Goal: Information Seeking & Learning: Learn about a topic

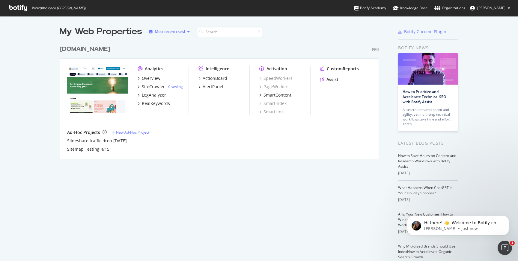
click at [165, 31] on div "Most recent crawl" at bounding box center [170, 32] width 30 height 4
click at [166, 42] on div "Most recent crawl" at bounding box center [177, 41] width 31 height 5
click at [181, 41] on div "Most recent crawl" at bounding box center [177, 41] width 31 height 5
click at [139, 86] on icon "grid" at bounding box center [138, 86] width 2 height 3
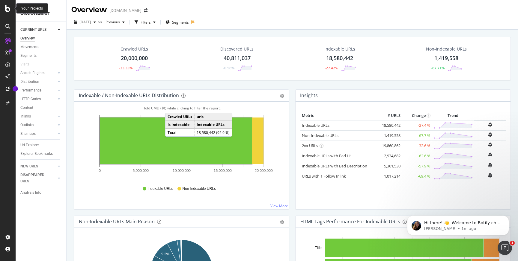
click at [7, 10] on icon at bounding box center [7, 8] width 5 height 7
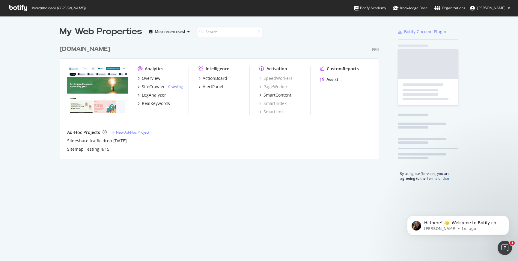
scroll to position [261, 518]
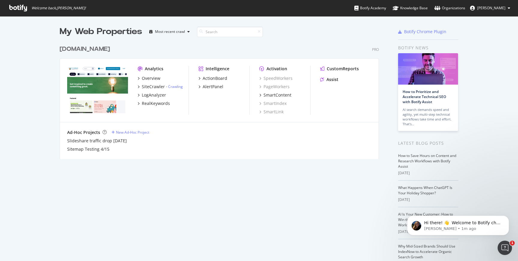
click at [82, 49] on div "[DOMAIN_NAME]" at bounding box center [85, 49] width 50 height 9
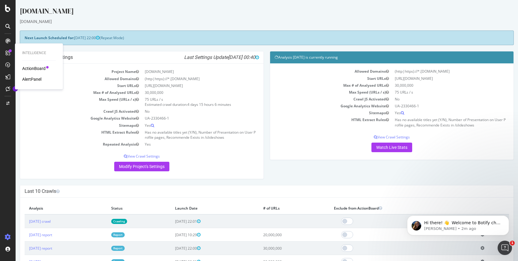
click at [32, 78] on div "AlertPanel" at bounding box center [31, 79] width 19 height 6
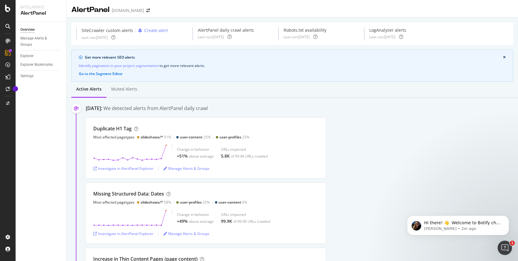
scroll to position [1, 0]
click at [140, 167] on div "Investigate in AlertPanel Explorer" at bounding box center [123, 167] width 60 height 5
click at [449, 228] on p "[PERSON_NAME] • 8m ago" at bounding box center [462, 228] width 77 height 5
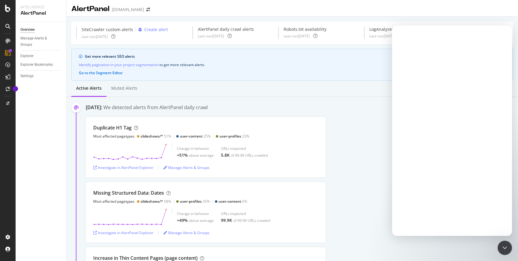
scroll to position [0, 0]
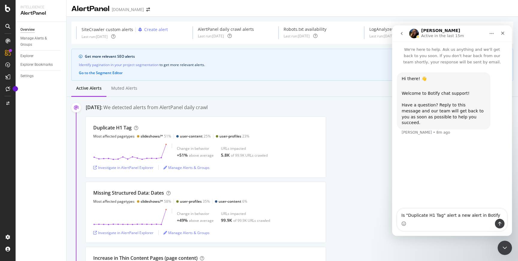
type textarea "Is "Duplicate H1 Tag" alert a new alert in Botify?"
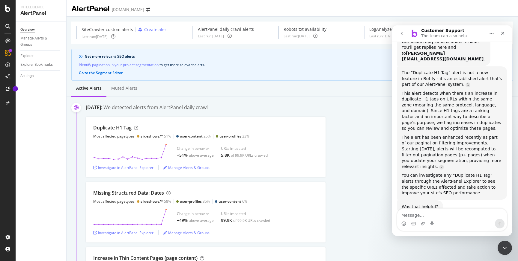
scroll to position [128, 0]
click at [418, 215] on textarea "Message…" at bounding box center [452, 214] width 110 height 10
type textarea "No."
drag, startPoint x: 412, startPoint y: 217, endPoint x: 387, endPoint y: 216, distance: 24.6
click at [392, 216] on html "Customer Support The team can also help We're here to help. Ask us anything and…" at bounding box center [452, 130] width 120 height 211
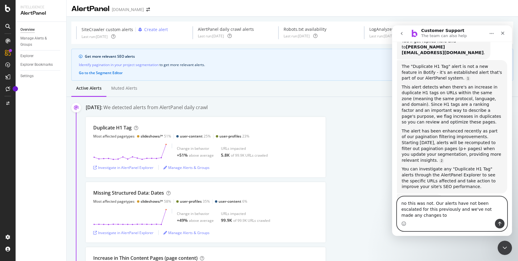
scroll to position [138, 0]
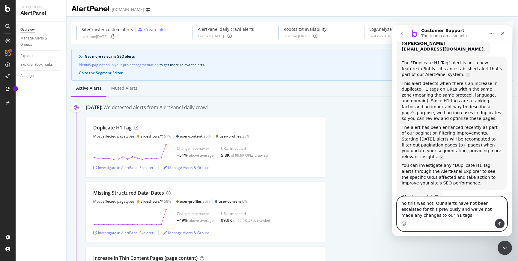
type textarea "no this was not. Our alerts have not been escalated for this previously and we'…"
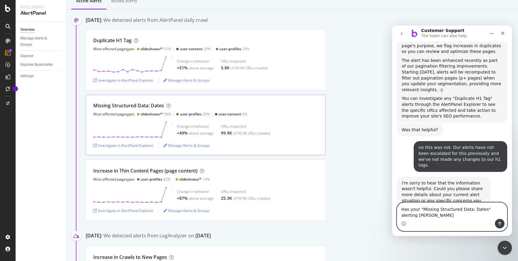
scroll to position [205, 0]
type textarea "Has your "Missing Structured Data: Dates" alerting changed recently?"
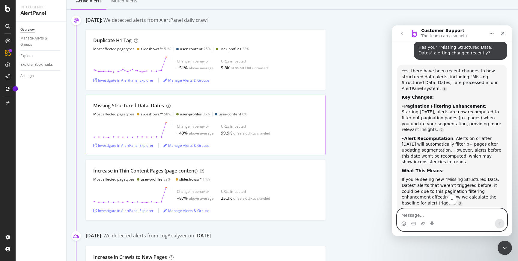
scroll to position [444, 0]
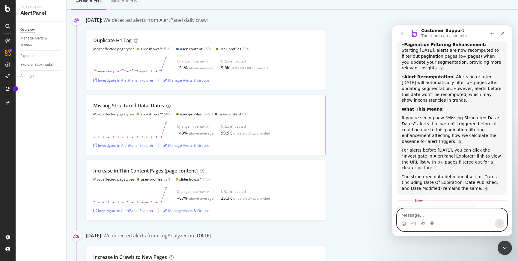
click at [420, 218] on textarea "Message…" at bounding box center [452, 214] width 110 height 10
type textarea "Has your Thin Content Pages alert changed recently?"
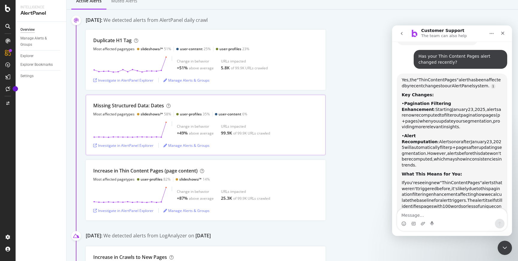
scroll to position [613, 0]
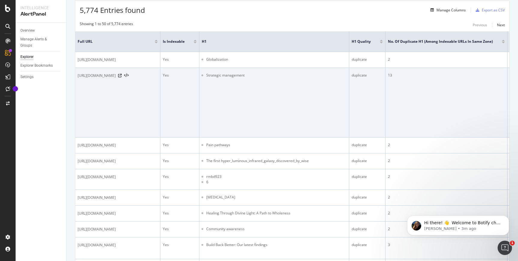
scroll to position [120, 0]
click at [128, 78] on icon at bounding box center [126, 75] width 4 height 4
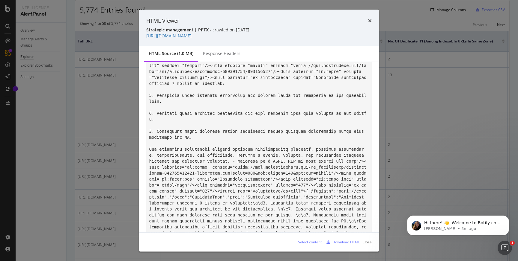
scroll to position [455, 0]
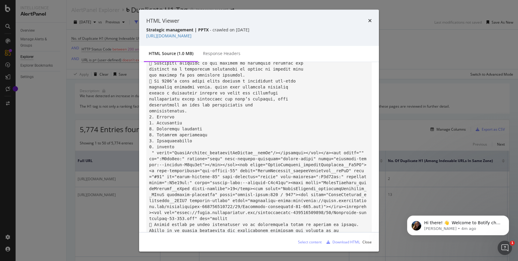
scroll to position [17462, 0]
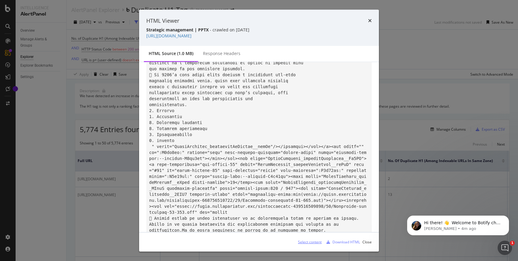
click at [309, 242] on div "Select content" at bounding box center [310, 242] width 24 height 5
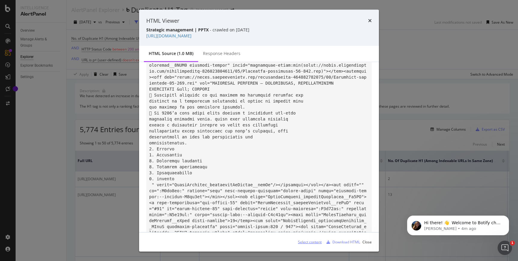
scroll to position [17422, 0]
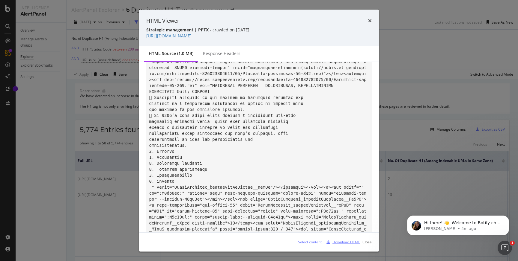
click at [353, 242] on div "Download HTML" at bounding box center [346, 242] width 28 height 5
click at [369, 21] on icon "times" at bounding box center [370, 20] width 4 height 5
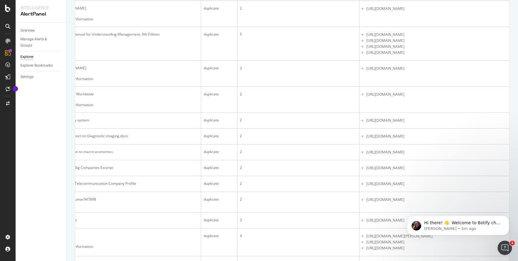
scroll to position [384, 0]
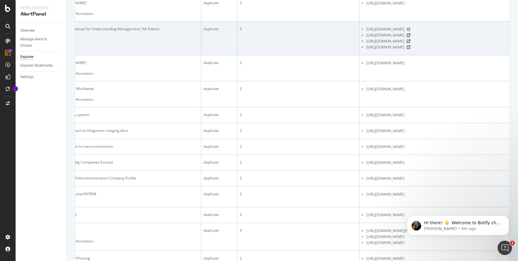
click at [410, 31] on icon at bounding box center [408, 30] width 4 height 4
click at [410, 37] on icon at bounding box center [408, 36] width 4 height 4
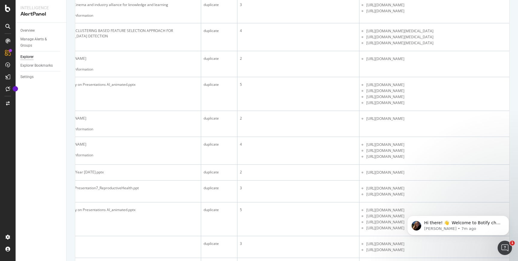
scroll to position [997, 0]
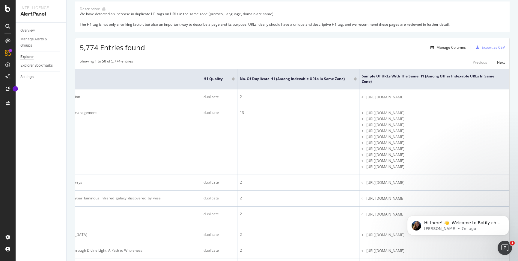
scroll to position [0, 0]
